Goal: Information Seeking & Learning: Learn about a topic

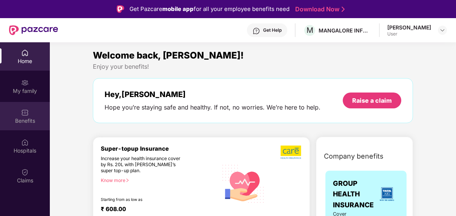
click at [16, 110] on div "Benefits" at bounding box center [25, 116] width 50 height 28
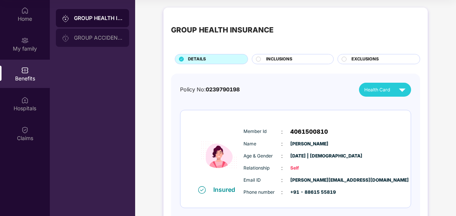
click at [95, 39] on div "GROUP ACCIDENTAL INSURANCE" at bounding box center [98, 38] width 49 height 6
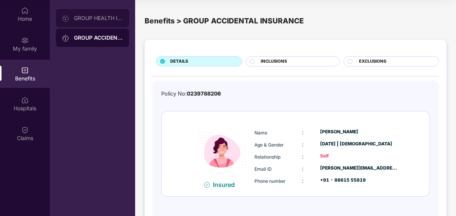
click at [102, 19] on div "GROUP HEALTH INSURANCE" at bounding box center [98, 18] width 49 height 6
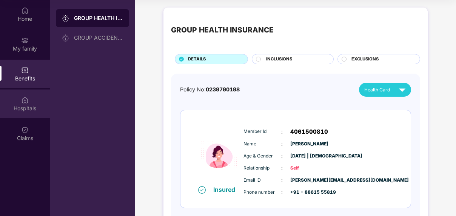
click at [24, 103] on img at bounding box center [25, 100] width 8 height 8
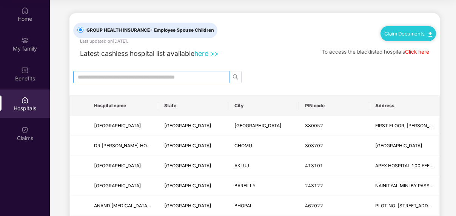
click at [158, 77] on input "text" at bounding box center [148, 77] width 141 height 8
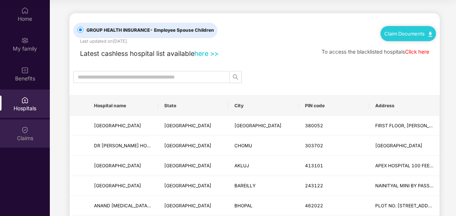
click at [23, 134] on div "Claims" at bounding box center [25, 138] width 50 height 8
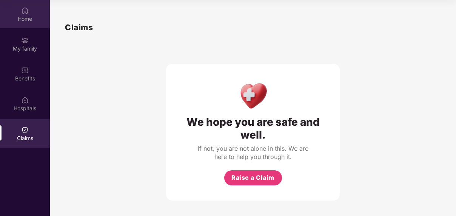
click at [24, 20] on div "Home" at bounding box center [25, 19] width 50 height 8
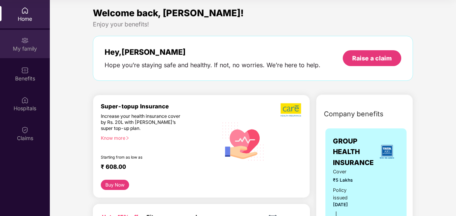
click at [22, 40] on img at bounding box center [25, 41] width 8 height 8
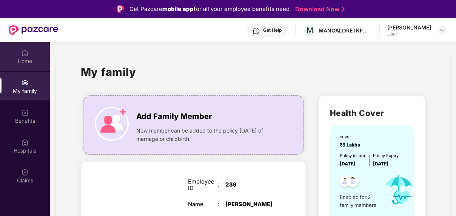
click at [27, 65] on div "Home" at bounding box center [25, 56] width 50 height 28
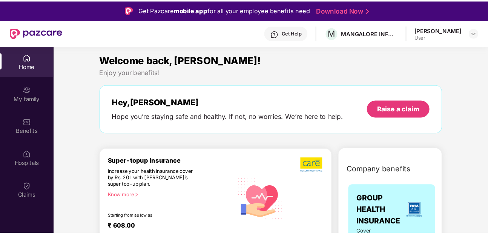
scroll to position [42, 0]
